Goal: Task Accomplishment & Management: Manage account settings

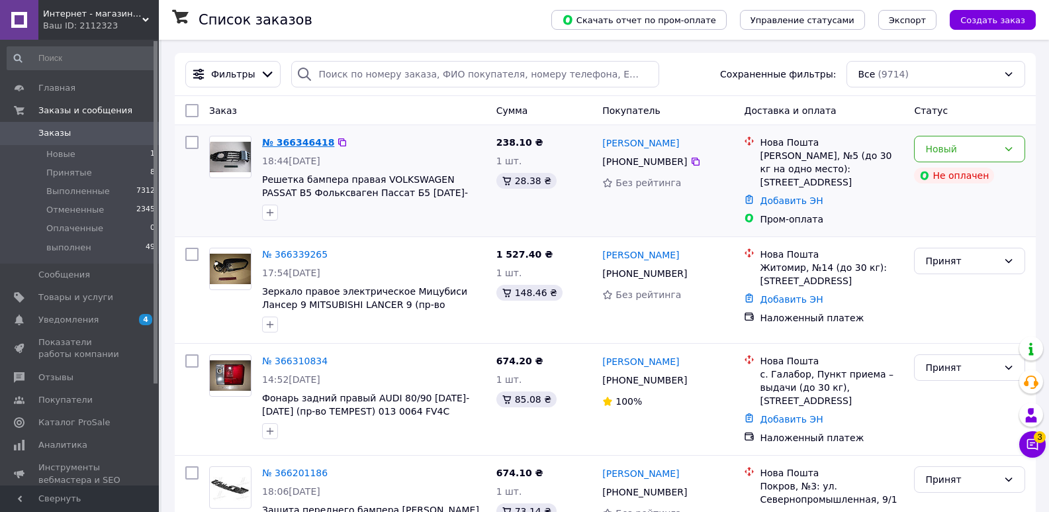
click at [300, 140] on link "№ 366346418" at bounding box center [298, 142] width 72 height 11
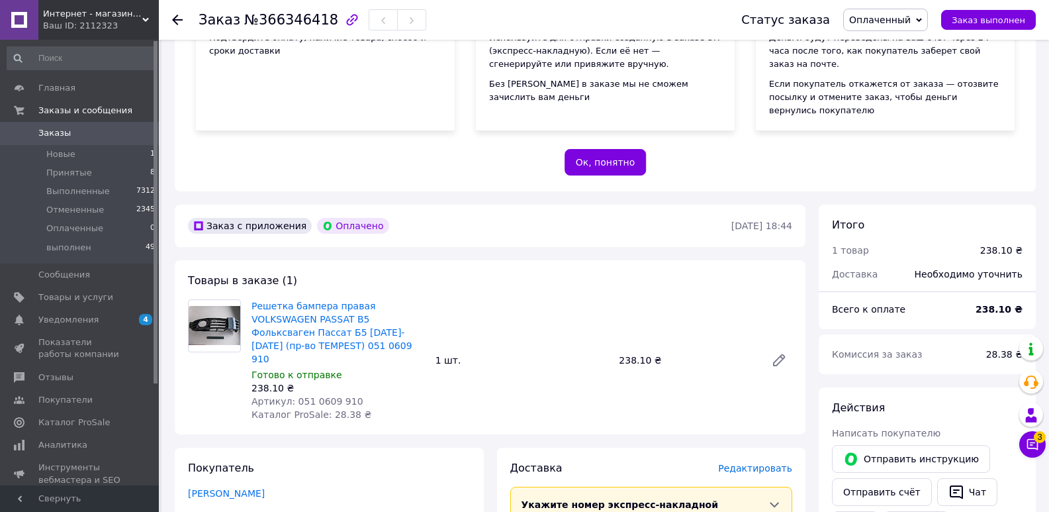
scroll to position [331, 0]
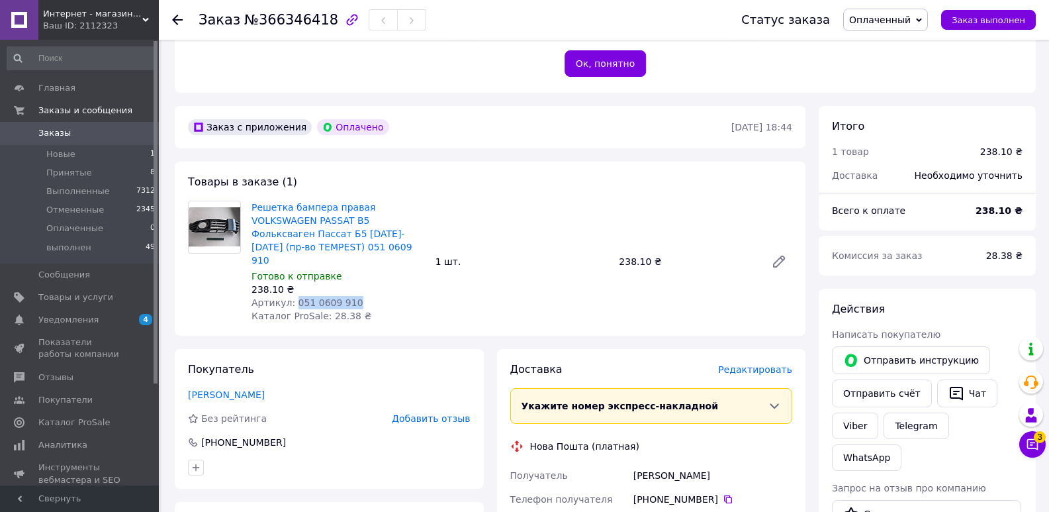
drag, startPoint x: 290, startPoint y: 236, endPoint x: 346, endPoint y: 236, distance: 55.6
click at [346, 297] on span "Артикул: 051 0609 910" at bounding box center [308, 302] width 112 height 11
copy span "051 0609 910"
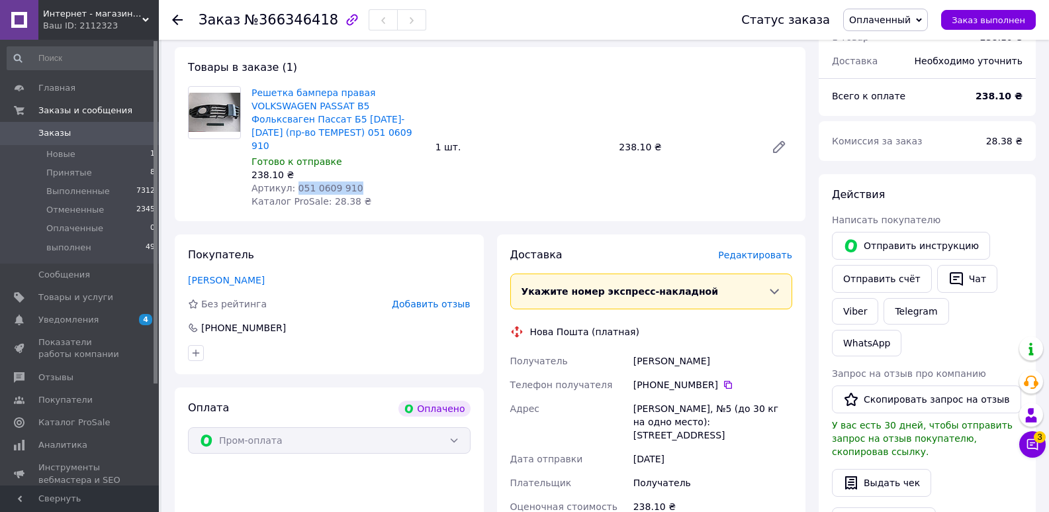
scroll to position [463, 0]
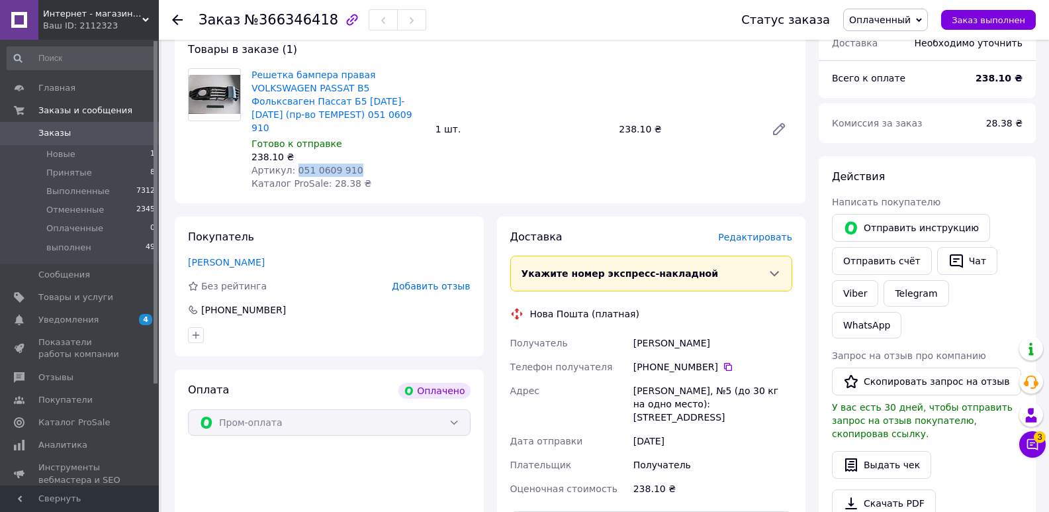
drag, startPoint x: 650, startPoint y: 302, endPoint x: 703, endPoint y: 303, distance: 53.0
click at [711, 360] on div "[PHONE_NUMBER]" at bounding box center [712, 366] width 159 height 13
copy div "0 63 019 00 57"
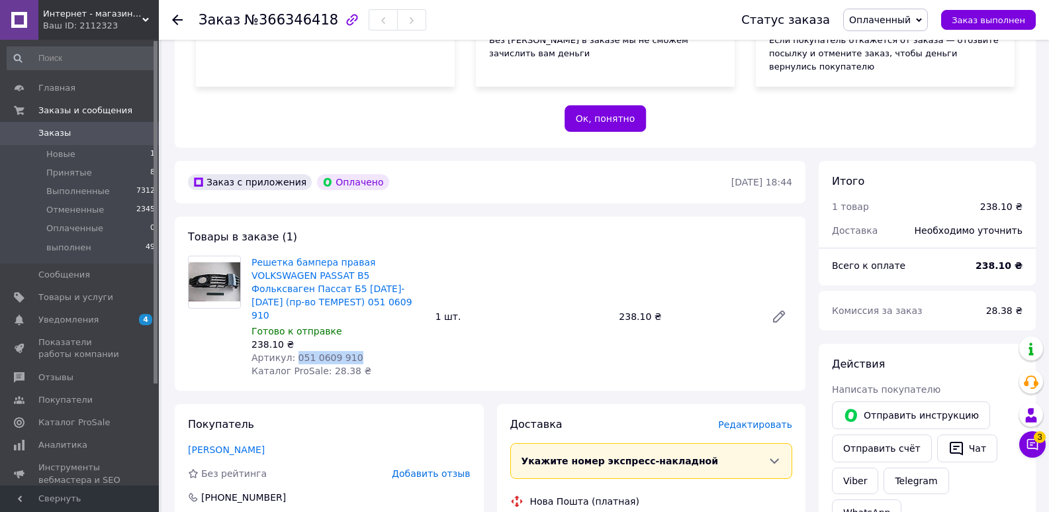
scroll to position [265, 0]
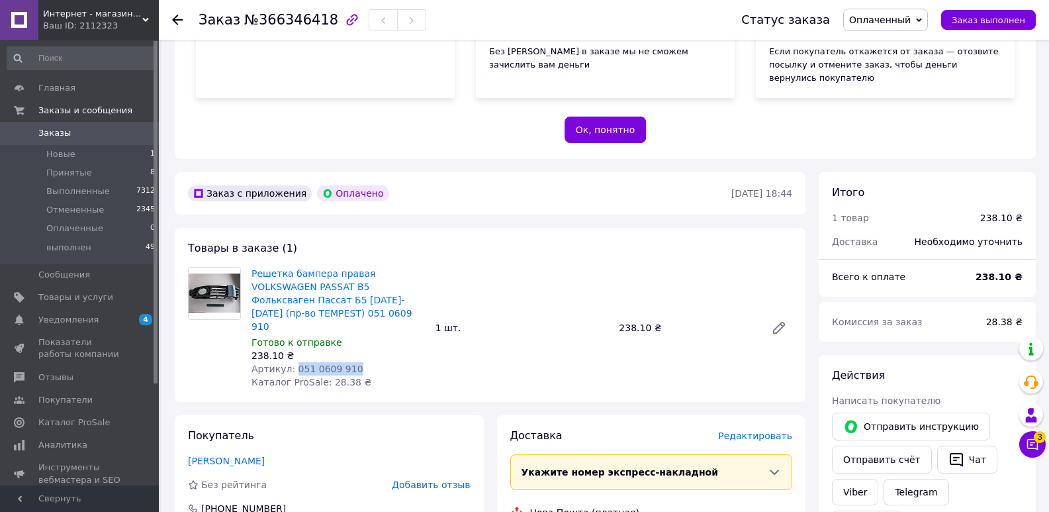
drag, startPoint x: 878, startPoint y: 17, endPoint x: 896, endPoint y: 34, distance: 24.4
click at [878, 17] on span "Оплаченный" at bounding box center [880, 20] width 62 height 11
click at [888, 44] on li "Принят" at bounding box center [885, 46] width 83 height 20
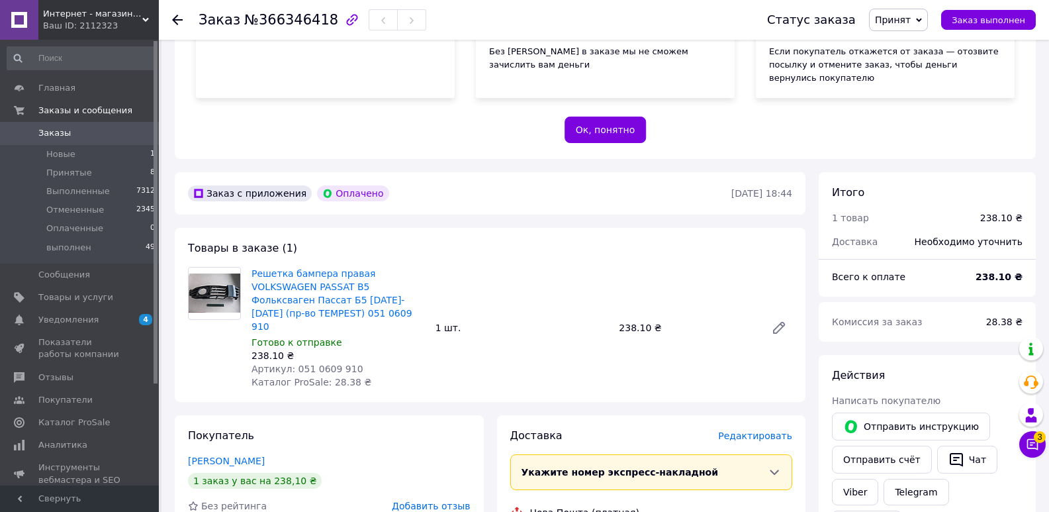
click at [179, 19] on icon at bounding box center [177, 20] width 11 height 11
